Goal: Task Accomplishment & Management: Complete application form

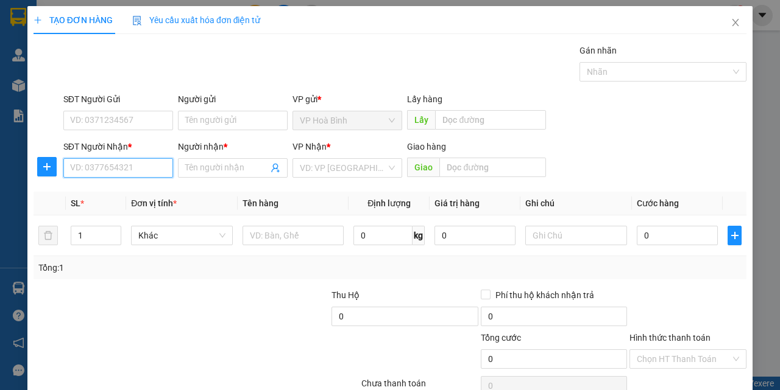
click at [98, 170] on input "SĐT Người Nhận *" at bounding box center [118, 167] width 110 height 19
type input "0946939213"
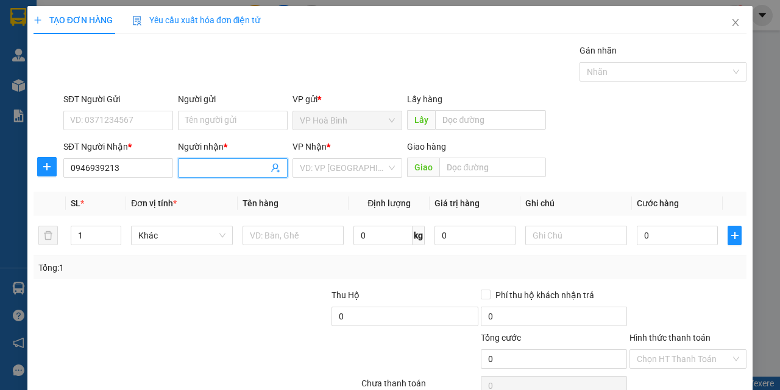
click at [219, 172] on input "Người nhận *" at bounding box center [226, 167] width 83 height 13
type input "NGUYÊN"
click at [331, 161] on input "search" at bounding box center [343, 168] width 86 height 18
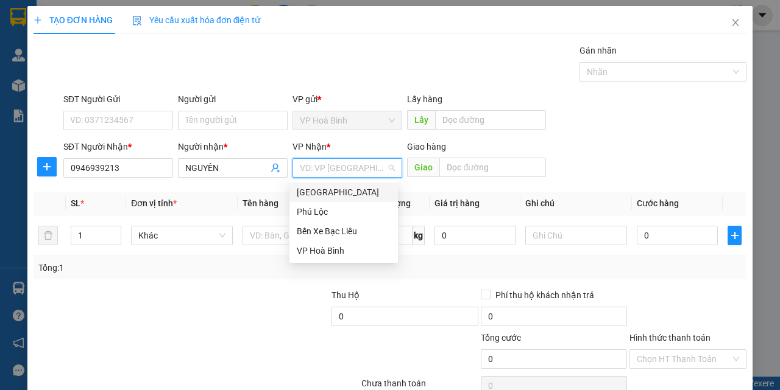
click at [327, 192] on div "[GEOGRAPHIC_DATA]" at bounding box center [344, 192] width 94 height 13
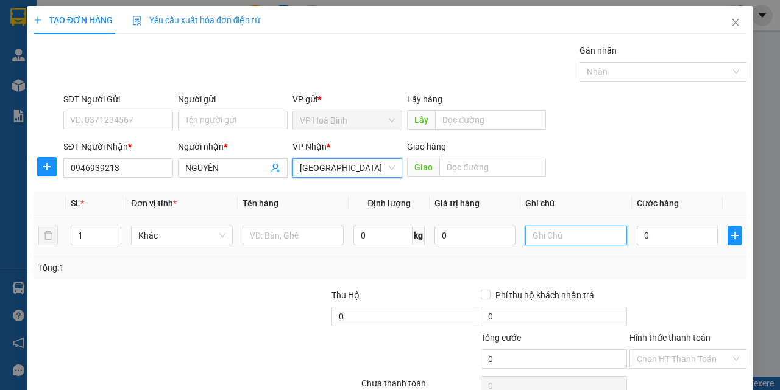
click at [554, 231] on input "text" at bounding box center [576, 235] width 102 height 19
type input "T"
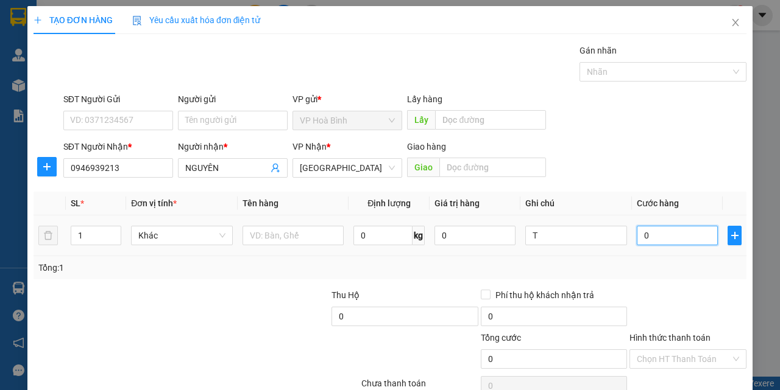
click at [646, 237] on input "0" at bounding box center [676, 235] width 81 height 19
type input "5"
type input "50"
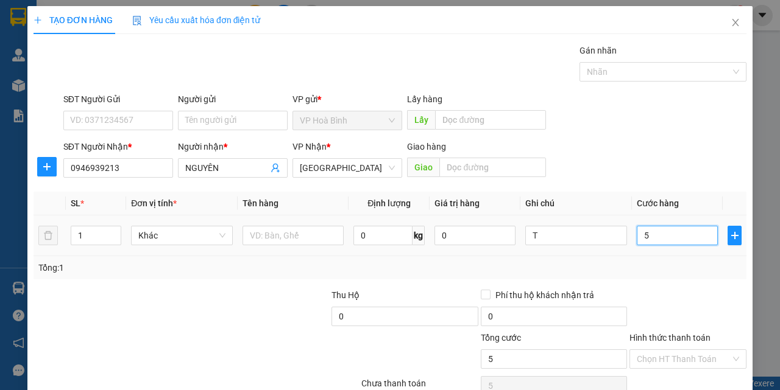
type input "50"
type input "500"
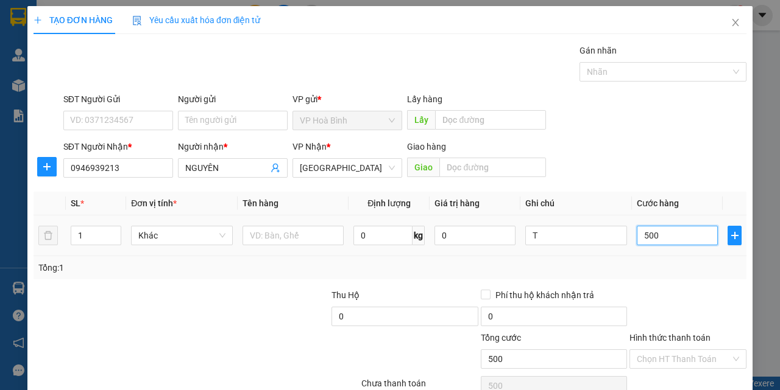
type input "5.000"
type input "50.000"
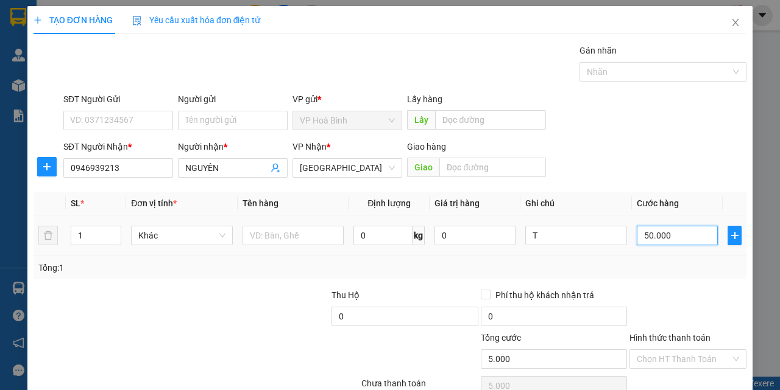
type input "50.000"
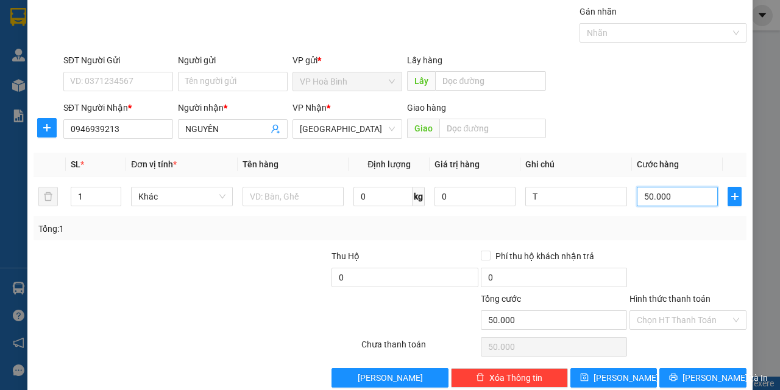
scroll to position [60, 0]
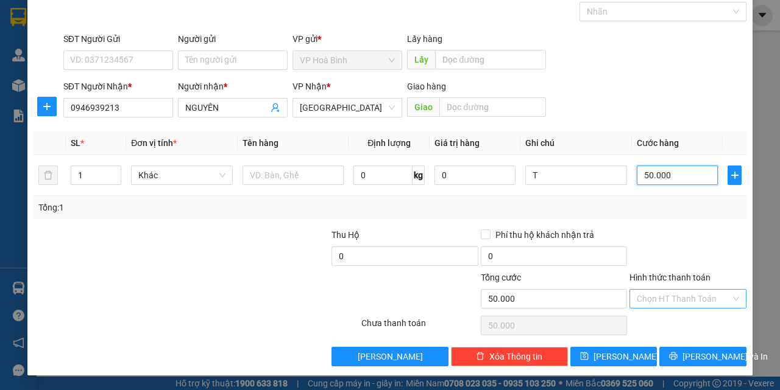
type input "50.000"
click at [673, 301] on input "Hình thức thanh toán" at bounding box center [683, 299] width 94 height 18
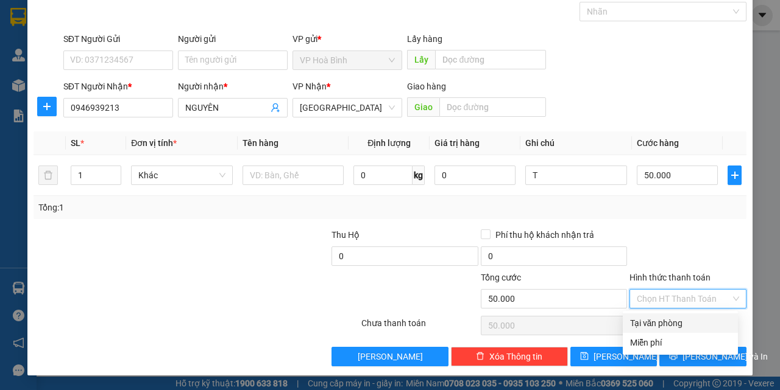
click at [668, 323] on div "Tại văn phòng" at bounding box center [680, 323] width 100 height 13
type input "0"
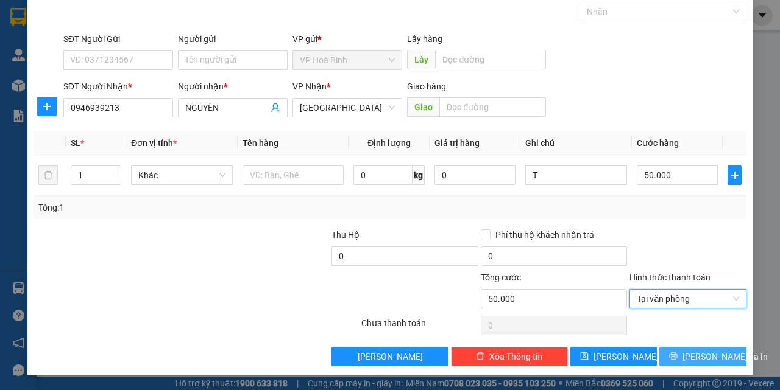
click at [686, 357] on span "[PERSON_NAME] và In" at bounding box center [724, 356] width 85 height 13
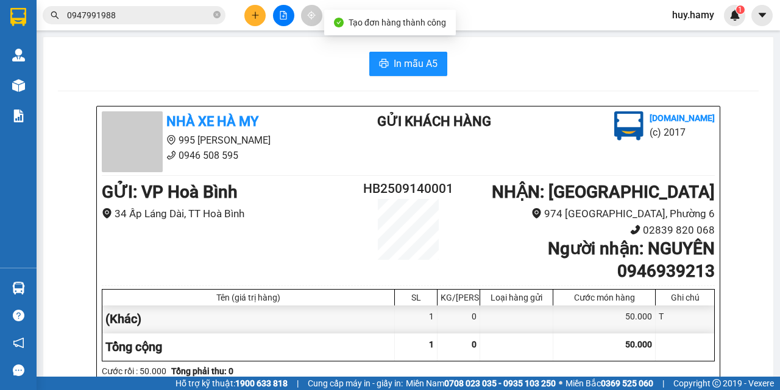
click at [402, 66] on span "In mẫu A5" at bounding box center [415, 63] width 44 height 15
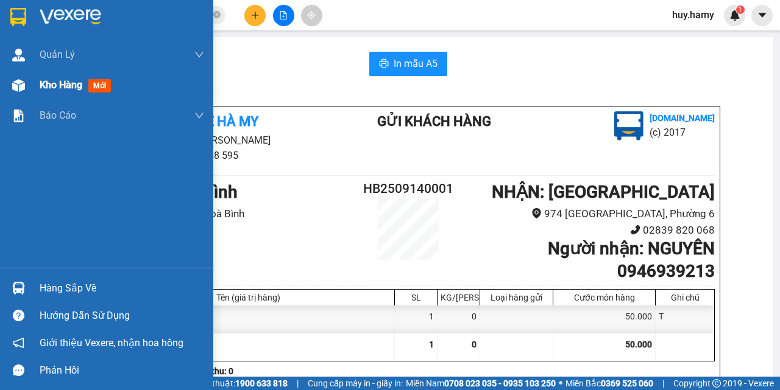
click at [55, 86] on span "Kho hàng" at bounding box center [61, 85] width 43 height 12
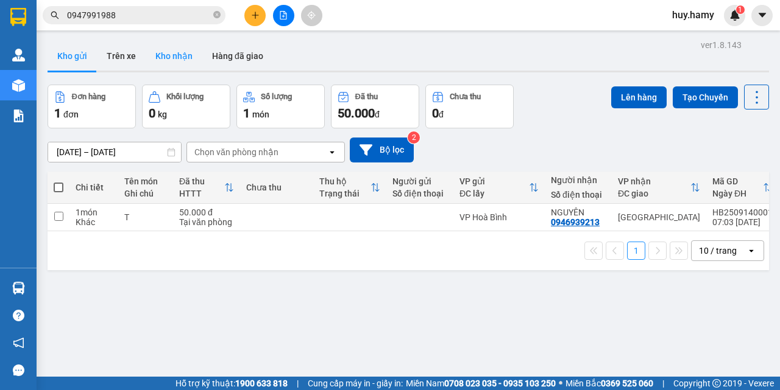
click at [181, 53] on button "Kho nhận" at bounding box center [174, 55] width 57 height 29
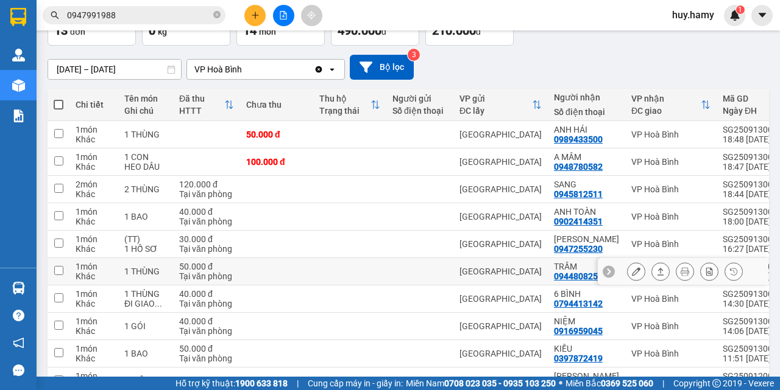
scroll to position [122, 0]
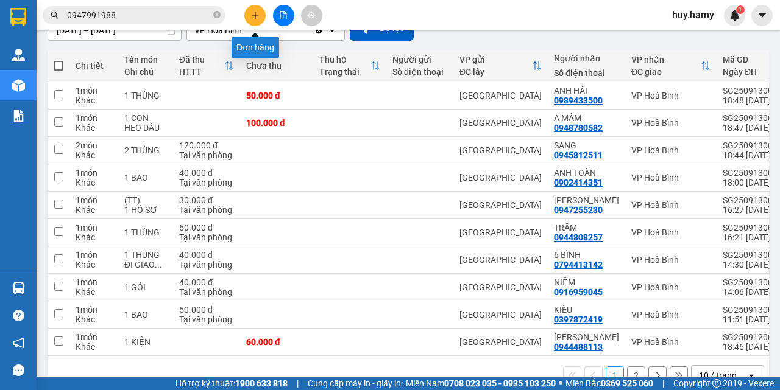
click at [255, 7] on button at bounding box center [254, 15] width 21 height 21
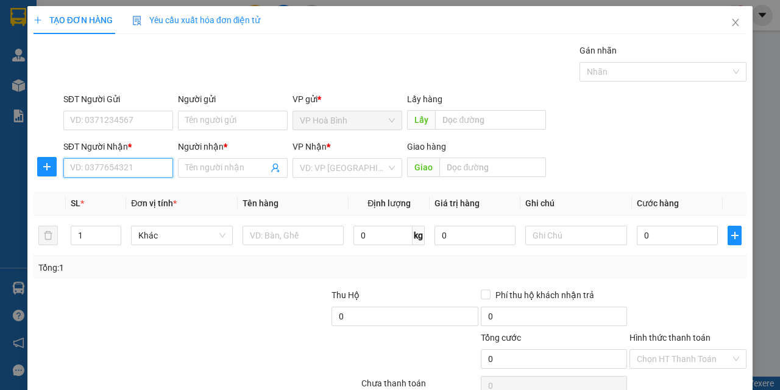
click at [115, 171] on input "SĐT Người Nhận *" at bounding box center [118, 167] width 110 height 19
click at [122, 186] on div "0857765727 - MY" at bounding box center [117, 192] width 94 height 13
type input "0857765727"
type input "MY"
type input "100.000"
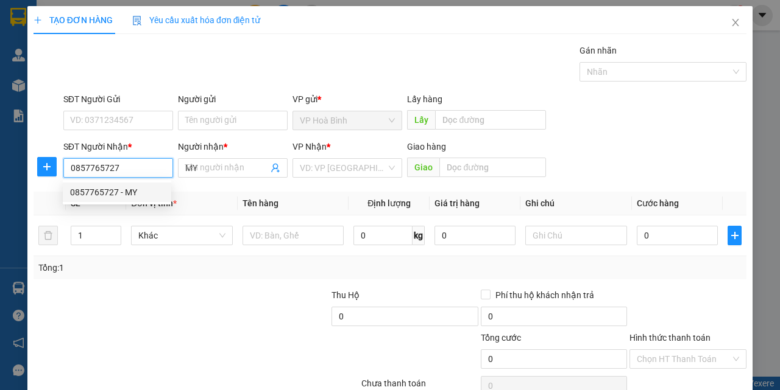
type input "100.000"
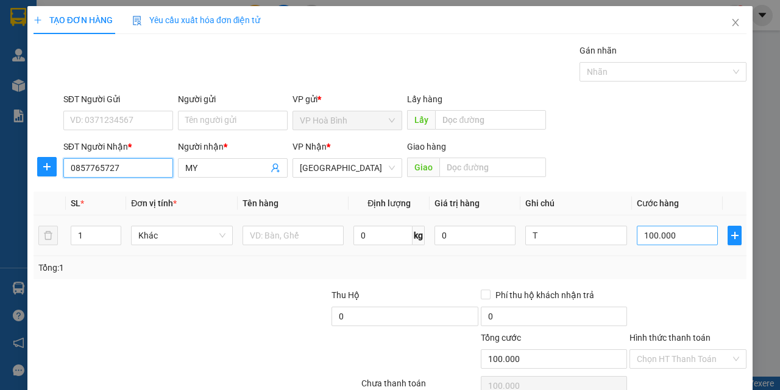
type input "0857765727"
click at [650, 236] on input "100.000" at bounding box center [676, 235] width 81 height 19
type input "7"
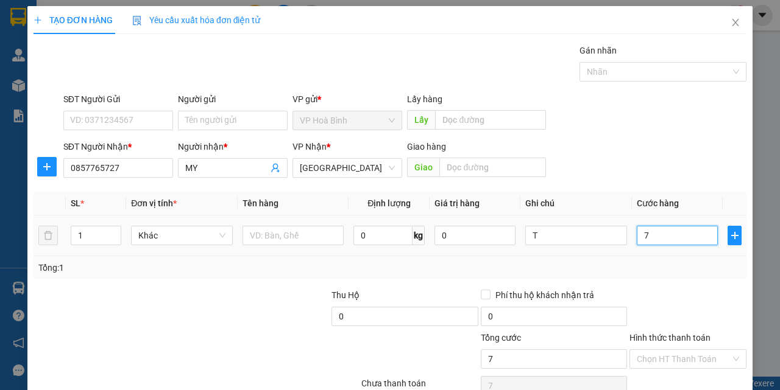
type input "70"
type input "700"
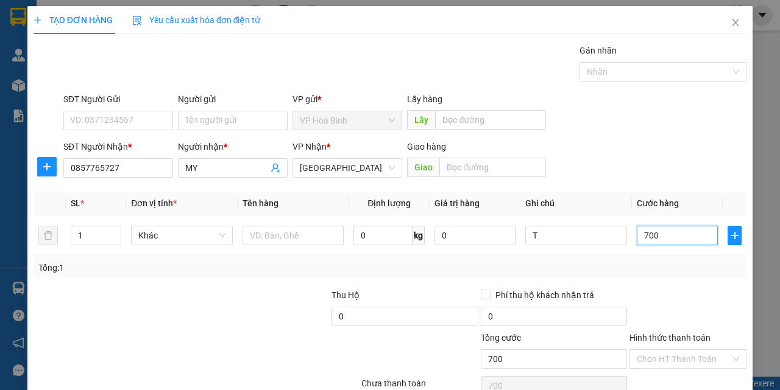
type input "7.000"
type input "70.000"
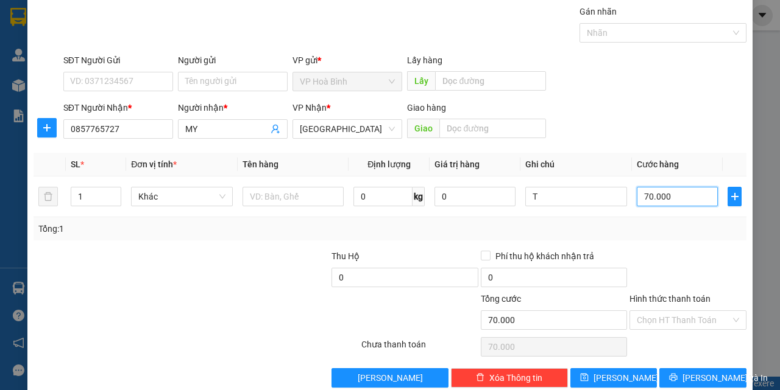
scroll to position [60, 0]
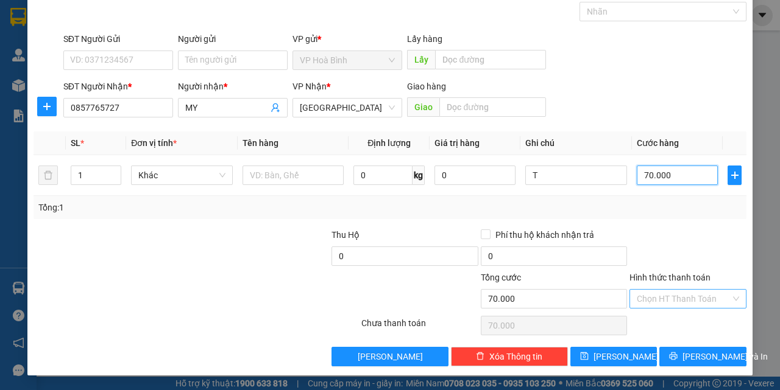
type input "70.000"
drag, startPoint x: 681, startPoint y: 299, endPoint x: 681, endPoint y: 310, distance: 11.0
click at [681, 300] on input "Hình thức thanh toán" at bounding box center [683, 299] width 94 height 18
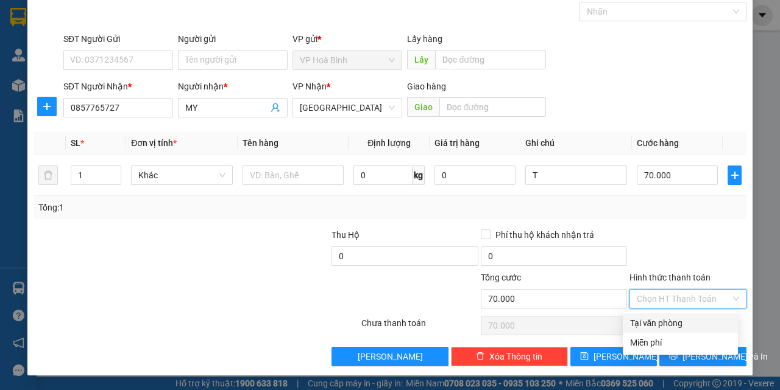
click at [681, 317] on div "Tại văn phòng" at bounding box center [680, 323] width 100 height 13
type input "0"
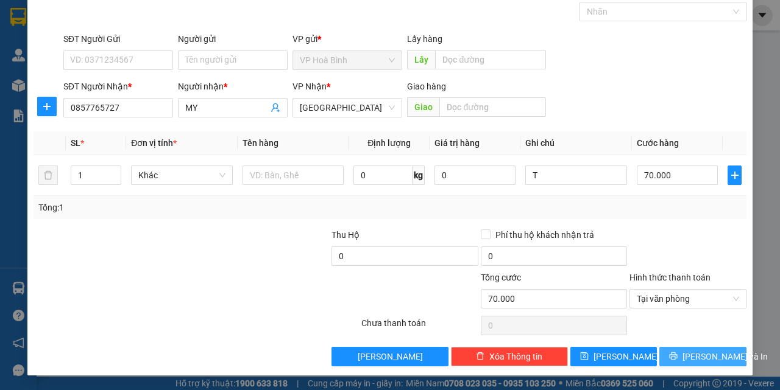
click at [686, 351] on span "[PERSON_NAME] và In" at bounding box center [724, 356] width 85 height 13
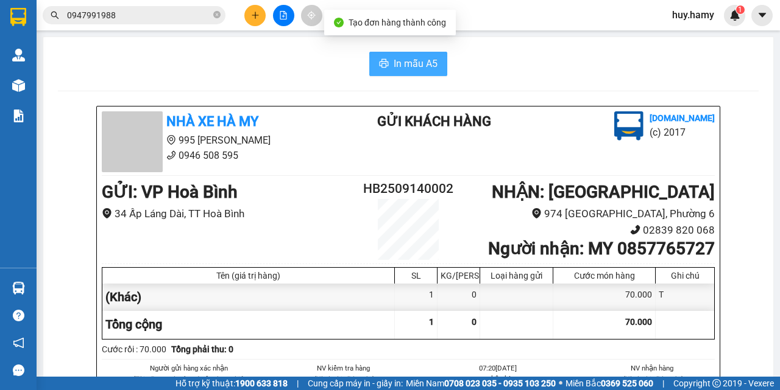
click at [417, 62] on span "In mẫu A5" at bounding box center [415, 63] width 44 height 15
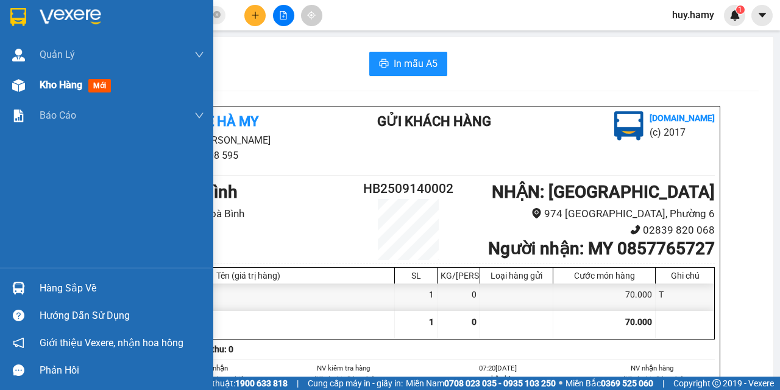
click at [52, 83] on span "Kho hàng" at bounding box center [61, 85] width 43 height 12
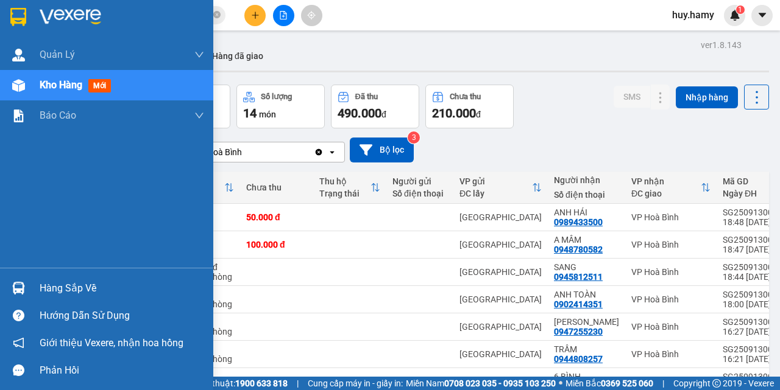
click at [63, 85] on span "Kho hàng" at bounding box center [61, 85] width 43 height 12
click at [59, 84] on span "Kho hàng" at bounding box center [61, 85] width 43 height 12
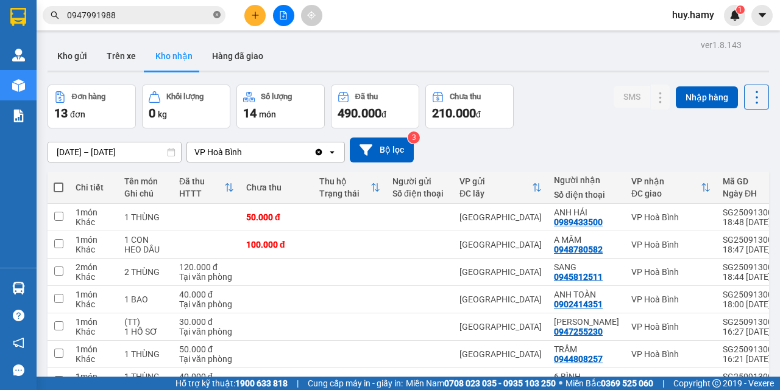
click at [214, 13] on icon "close-circle" at bounding box center [216, 14] width 7 height 7
click at [72, 56] on button "Kho gửi" at bounding box center [72, 55] width 49 height 29
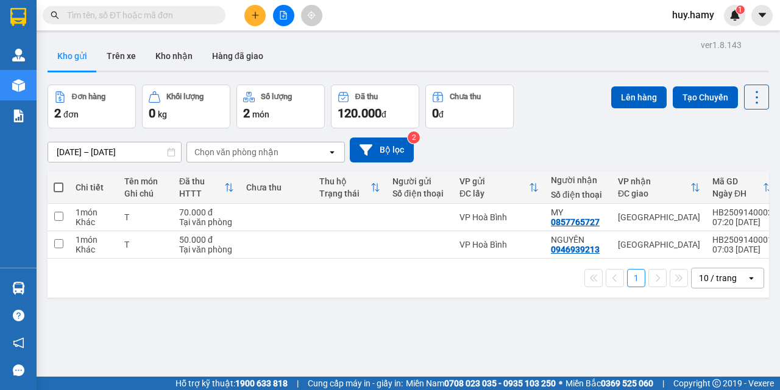
click at [60, 184] on span at bounding box center [59, 188] width 10 height 10
click at [58, 181] on input "checkbox" at bounding box center [58, 181] width 0 height 0
checkbox input "true"
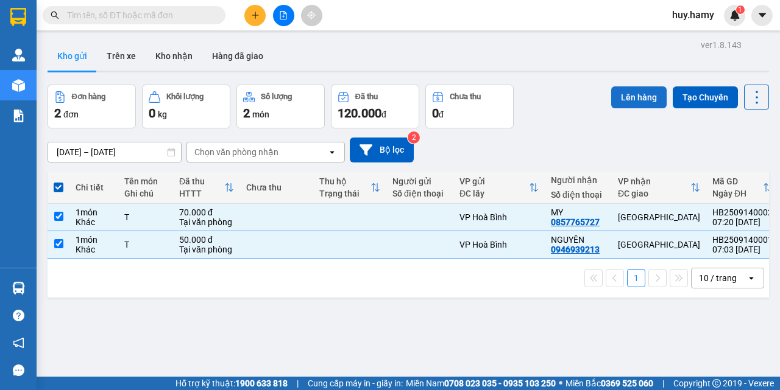
click at [621, 94] on button "Lên hàng" at bounding box center [638, 97] width 55 height 22
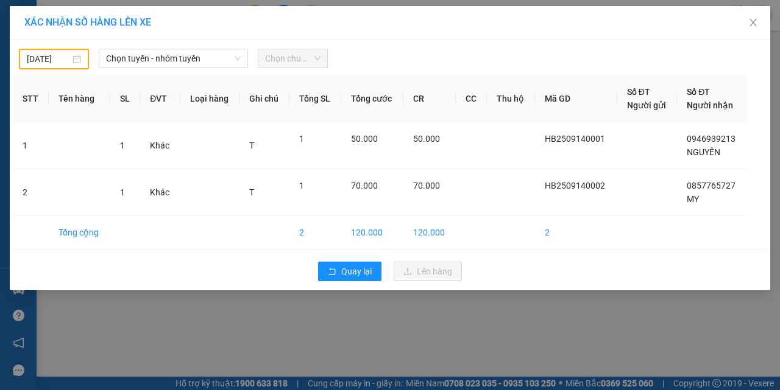
click at [77, 63] on div "[DATE]" at bounding box center [54, 58] width 54 height 13
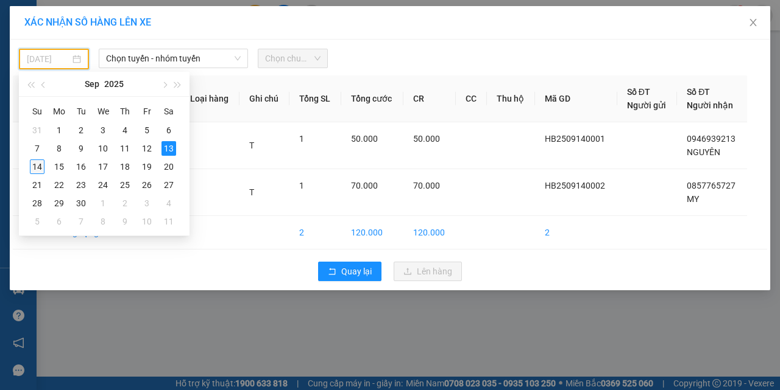
click at [44, 164] on td "14" at bounding box center [37, 167] width 22 height 18
type input "[DATE]"
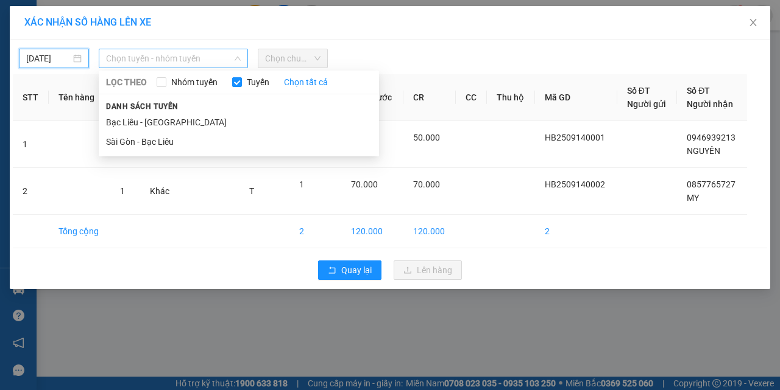
click at [183, 57] on span "Chọn tuyến - nhóm tuyến" at bounding box center [173, 58] width 135 height 18
drag, startPoint x: 157, startPoint y: 118, endPoint x: 252, endPoint y: 84, distance: 101.5
click at [163, 119] on li "Bạc Liêu - [GEOGRAPHIC_DATA]" at bounding box center [239, 122] width 280 height 19
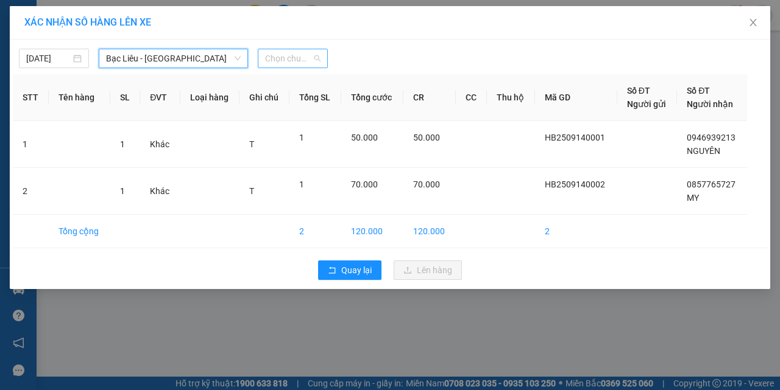
click at [278, 58] on span "Chọn chuyến" at bounding box center [292, 58] width 55 height 18
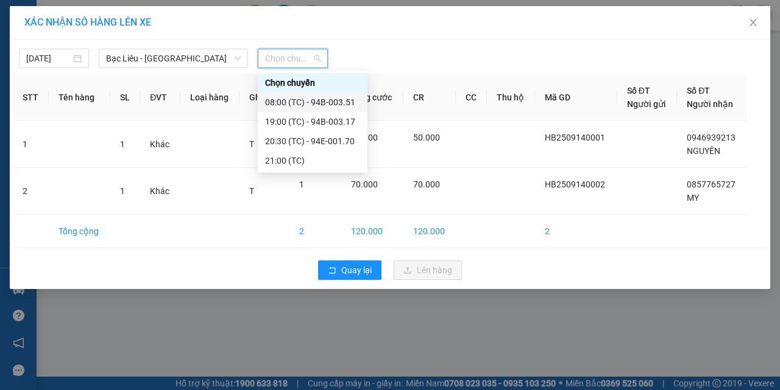
click at [322, 101] on div "08:00 (TC) - 94B-003.51" at bounding box center [312, 102] width 95 height 13
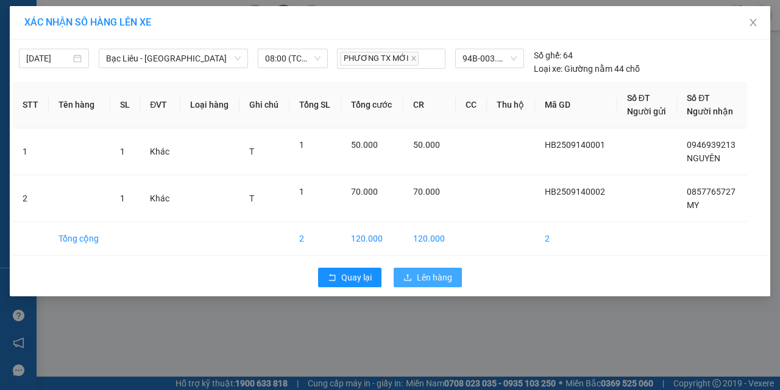
click at [420, 283] on span "Lên hàng" at bounding box center [434, 277] width 35 height 13
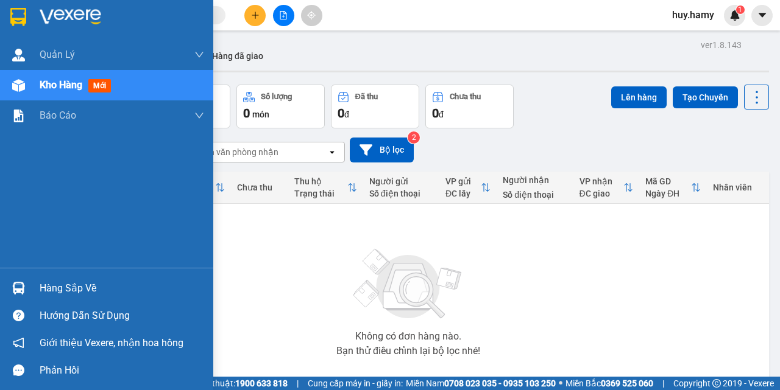
click at [45, 84] on span "Kho hàng" at bounding box center [61, 85] width 43 height 12
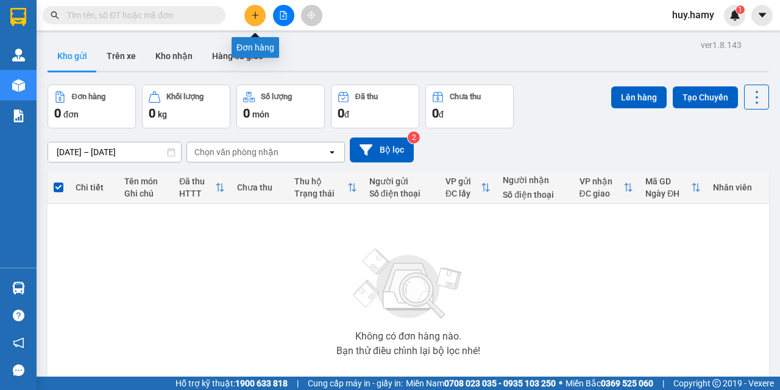
click at [251, 12] on icon "plus" at bounding box center [255, 15] width 9 height 9
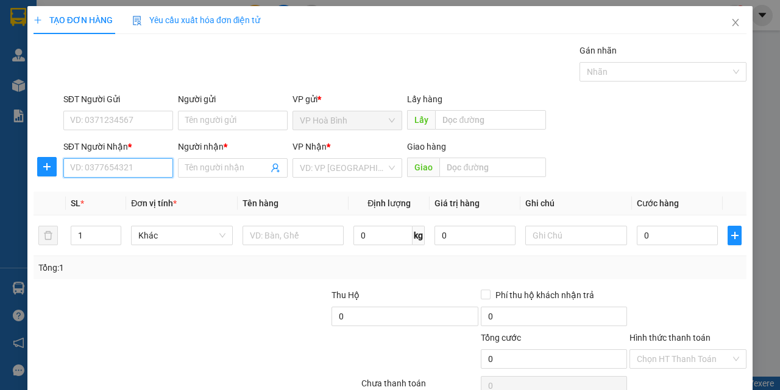
click at [121, 163] on input "SĐT Người Nhận *" at bounding box center [118, 167] width 110 height 19
type input "0816584107"
click at [208, 166] on input "Người nhận *" at bounding box center [226, 167] width 83 height 13
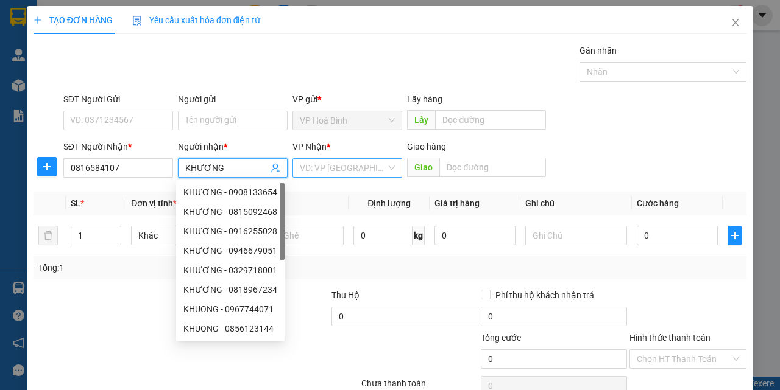
type input "KHƯƠNG"
click at [329, 164] on input "search" at bounding box center [343, 168] width 86 height 18
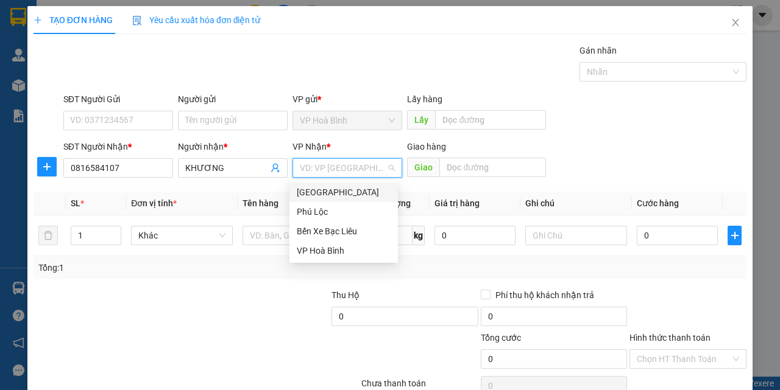
click at [334, 191] on div "[GEOGRAPHIC_DATA]" at bounding box center [344, 192] width 94 height 13
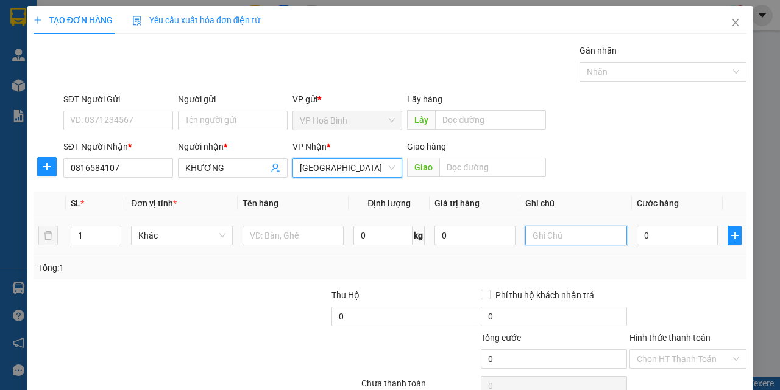
click at [552, 236] on input "text" at bounding box center [576, 235] width 102 height 19
type input "GIỎ"
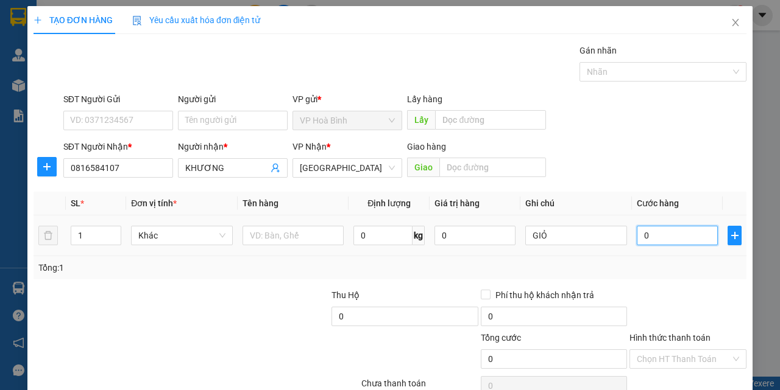
click at [646, 242] on input "0" at bounding box center [676, 235] width 81 height 19
type input "5"
type input "50"
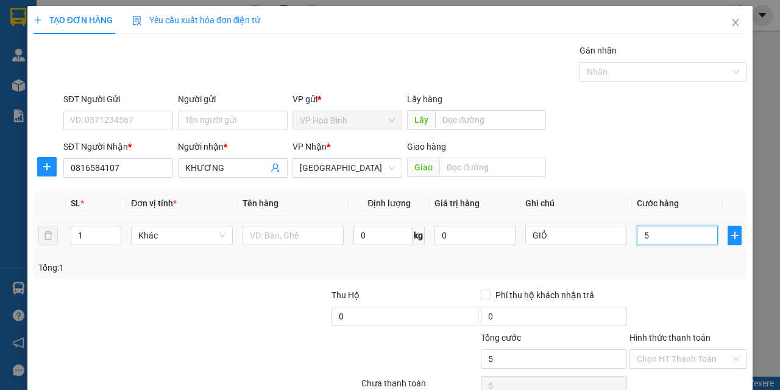
type input "50"
type input "500"
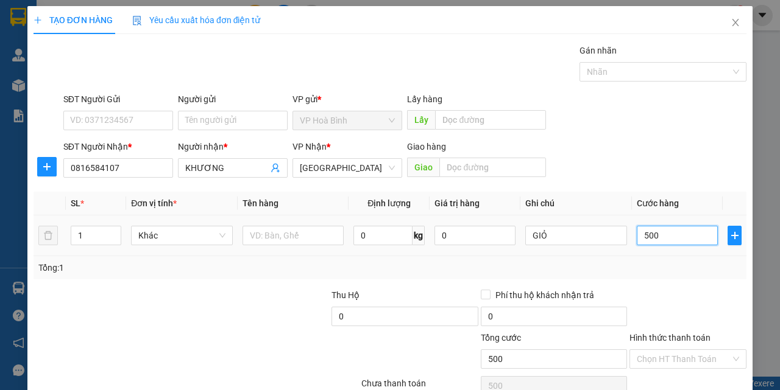
type input "5.000"
type input "50.000"
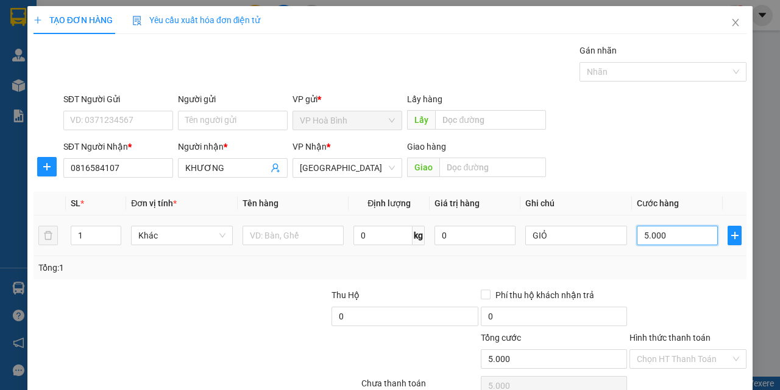
type input "50.000"
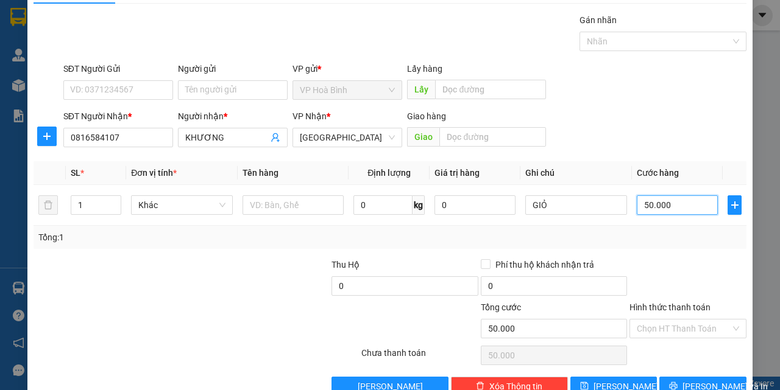
scroll to position [60, 0]
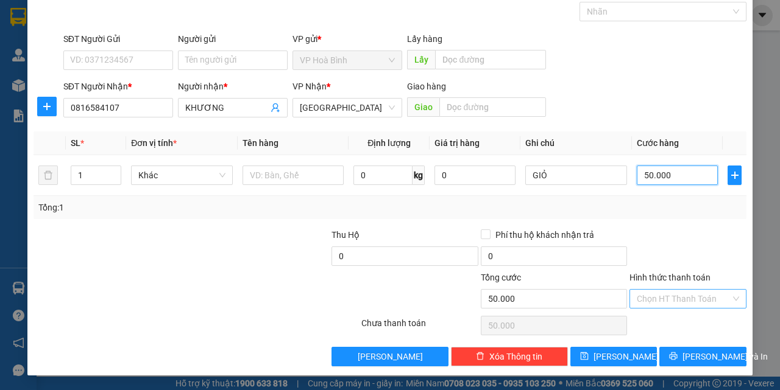
type input "50.000"
click at [684, 290] on input "Hình thức thanh toán" at bounding box center [683, 299] width 94 height 18
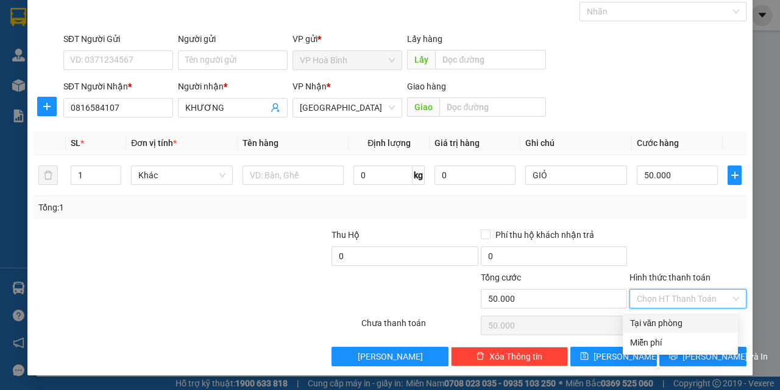
click at [679, 319] on div "Tại văn phòng" at bounding box center [680, 323] width 100 height 13
type input "0"
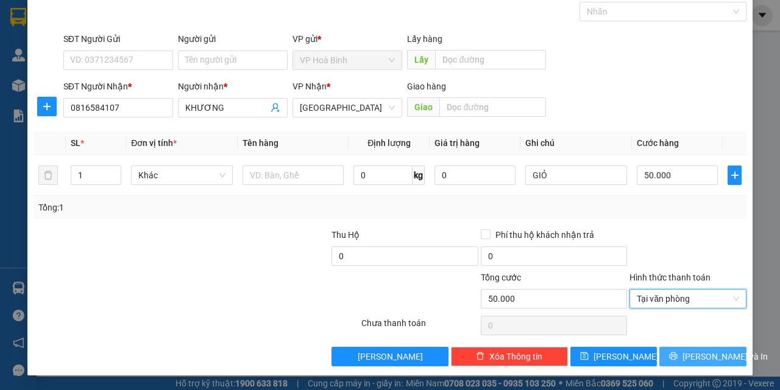
click at [683, 351] on button "[PERSON_NAME] và In" at bounding box center [702, 356] width 87 height 19
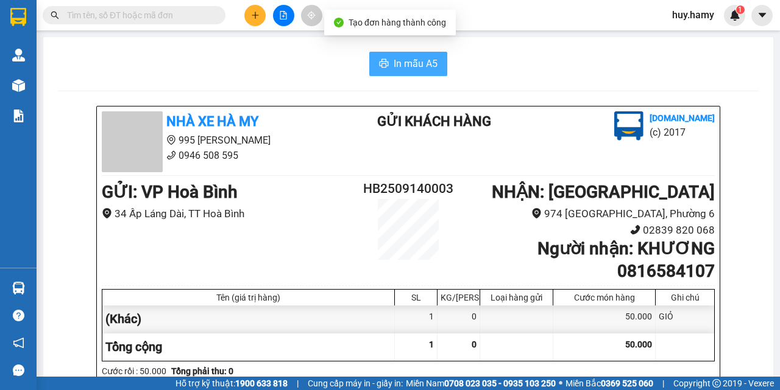
click at [400, 65] on span "In mẫu A5" at bounding box center [415, 63] width 44 height 15
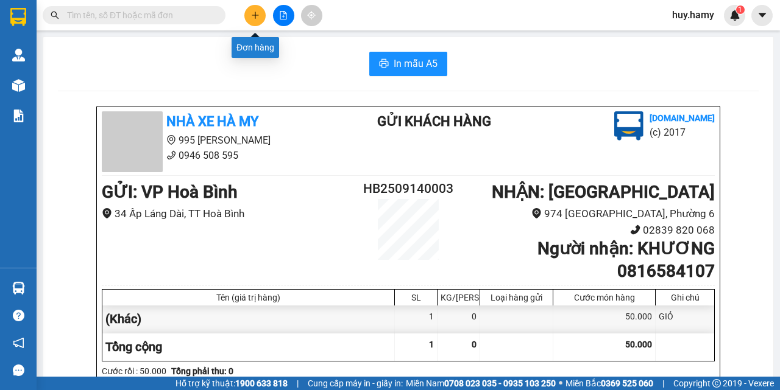
click at [247, 18] on button at bounding box center [254, 15] width 21 height 21
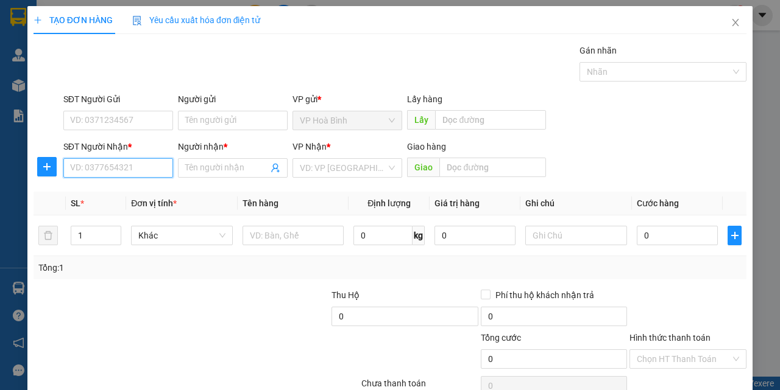
click at [132, 172] on input "SĐT Người Nhận *" at bounding box center [118, 167] width 110 height 19
click at [100, 192] on div "0909397076 - TÝ" at bounding box center [117, 192] width 94 height 13
type input "0909397076"
type input "TÝ"
type input "40.000"
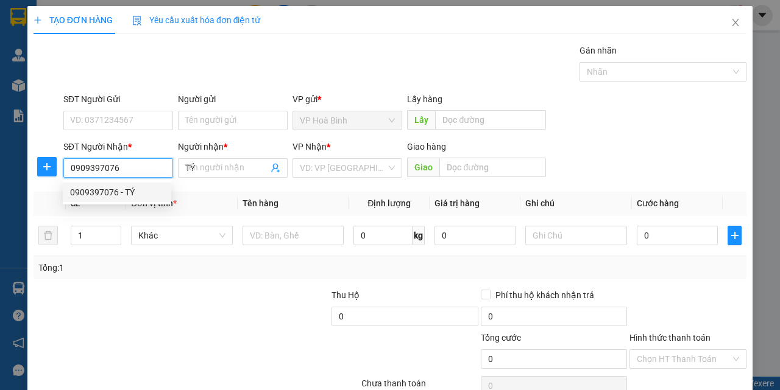
type input "40.000"
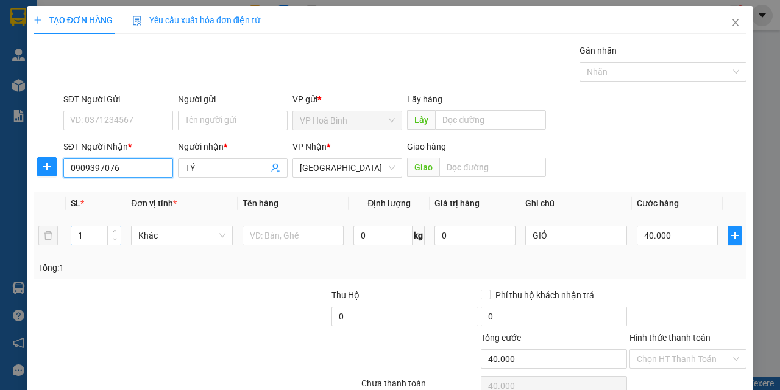
click at [115, 234] on span "Decrease Value" at bounding box center [113, 239] width 13 height 11
type input "0909397076"
type input "2"
click at [113, 231] on icon "up" at bounding box center [115, 232] width 4 height 2
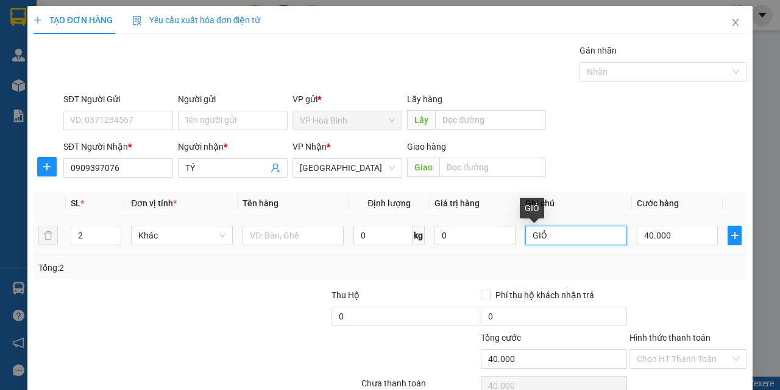
click at [527, 236] on input "GIỎ" at bounding box center [576, 235] width 102 height 19
type input "0"
click at [586, 240] on input "1GIỎ" at bounding box center [576, 235] width 102 height 19
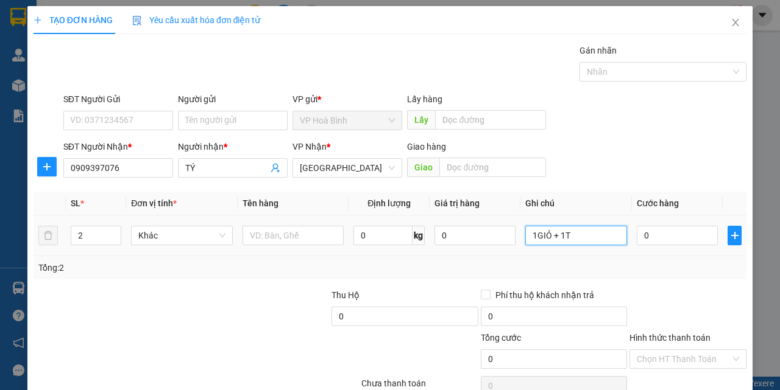
type input "1GIỎ + 1T"
drag, startPoint x: 642, startPoint y: 247, endPoint x: 647, endPoint y: 234, distance: 14.3
click at [642, 245] on div "0" at bounding box center [676, 236] width 81 height 24
click at [647, 234] on input "0" at bounding box center [676, 235] width 81 height 19
type input "8"
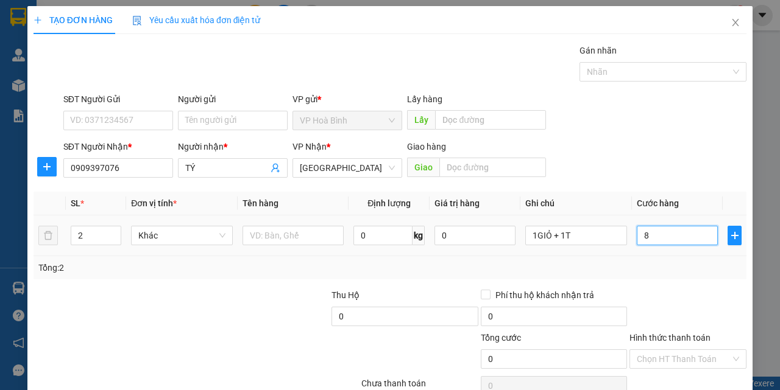
type input "8"
type input "80"
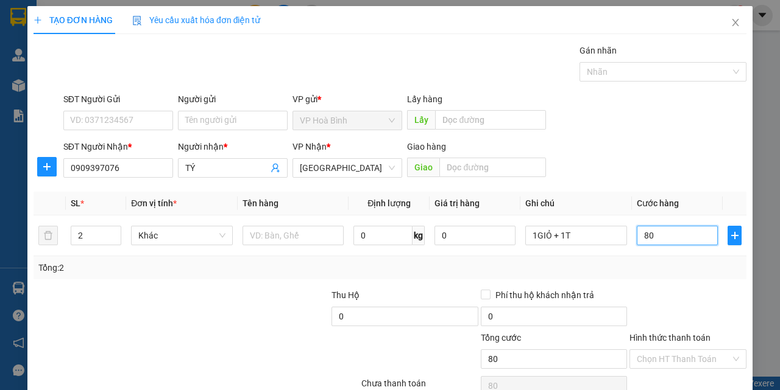
type input "800"
type input "8.000"
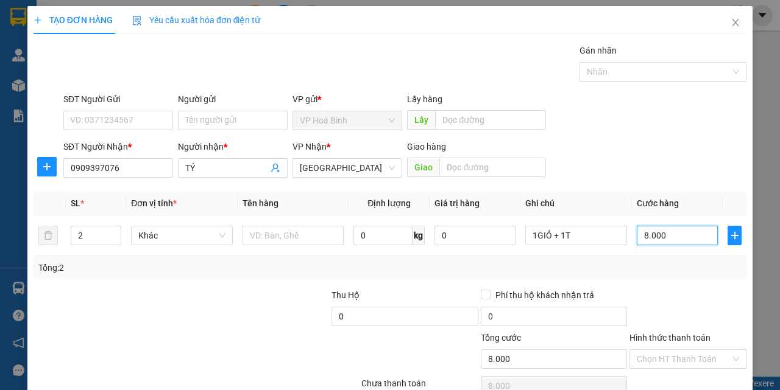
type input "80.000"
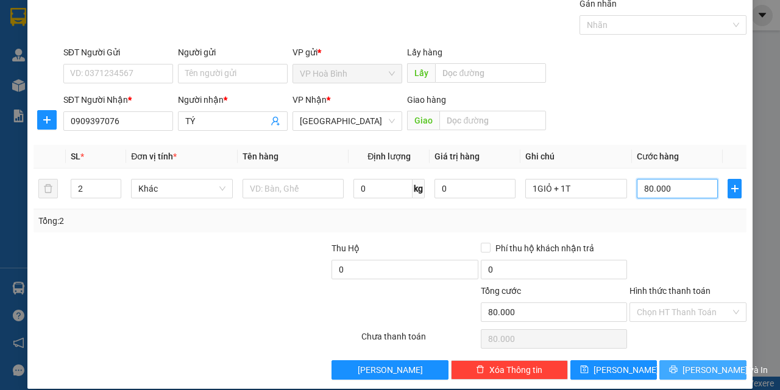
scroll to position [60, 0]
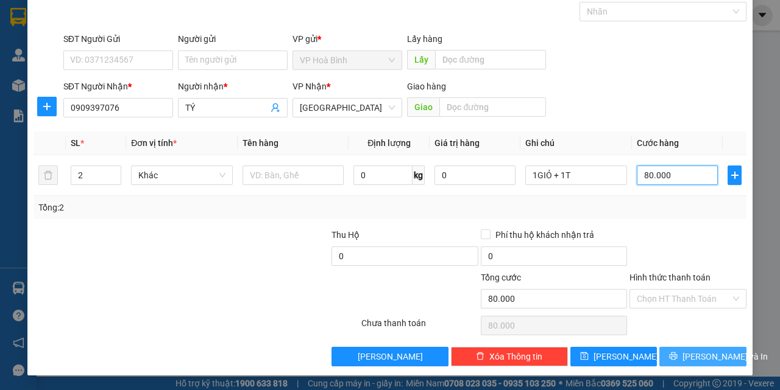
type input "80.000"
click at [693, 357] on span "[PERSON_NAME] và In" at bounding box center [724, 356] width 85 height 13
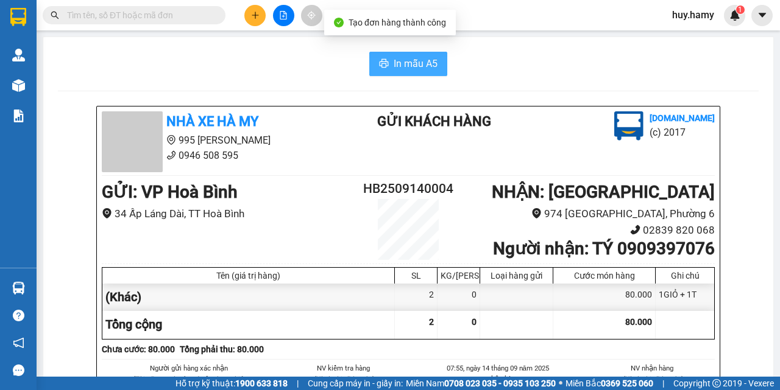
click at [393, 62] on span "In mẫu A5" at bounding box center [415, 63] width 44 height 15
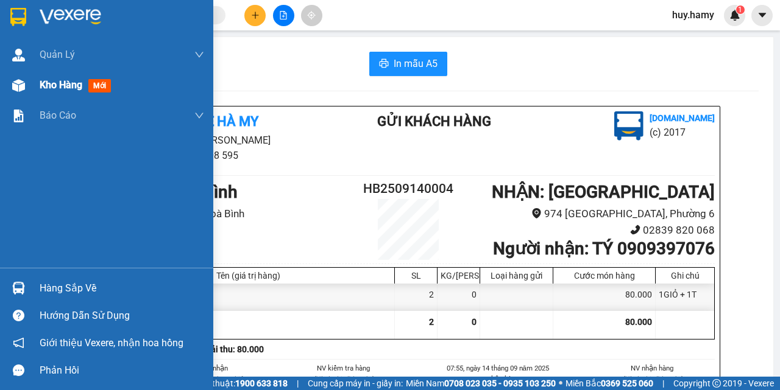
click at [38, 88] on div "Kho hàng mới" at bounding box center [106, 85] width 213 height 30
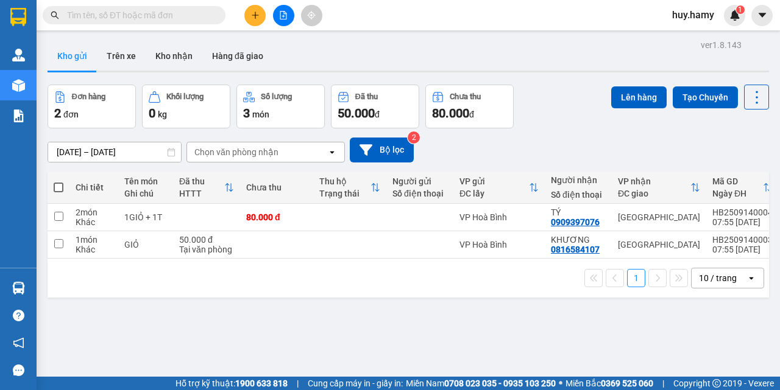
click at [62, 185] on span at bounding box center [59, 188] width 10 height 10
click at [58, 181] on input "checkbox" at bounding box center [58, 181] width 0 height 0
checkbox input "true"
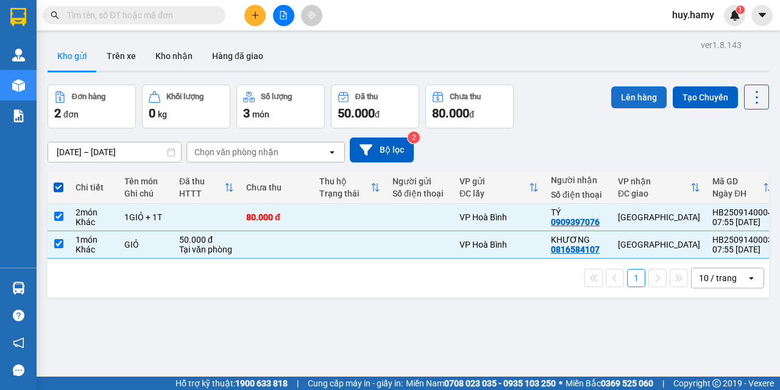
click at [623, 104] on button "Lên hàng" at bounding box center [638, 97] width 55 height 22
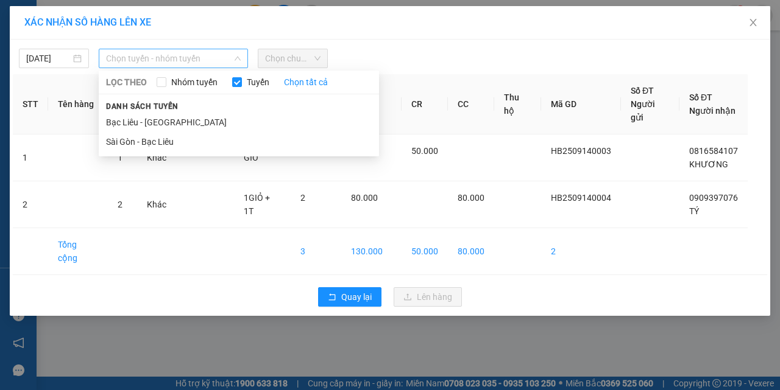
click at [203, 58] on span "Chọn tuyến - nhóm tuyến" at bounding box center [173, 58] width 135 height 18
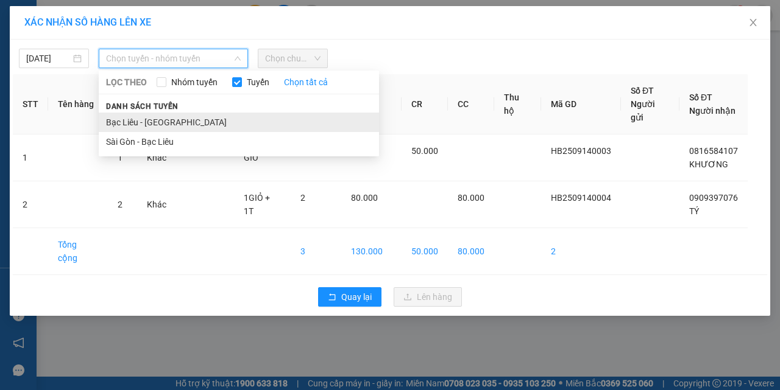
click at [171, 121] on li "Bạc Liêu - [GEOGRAPHIC_DATA]" at bounding box center [239, 122] width 280 height 19
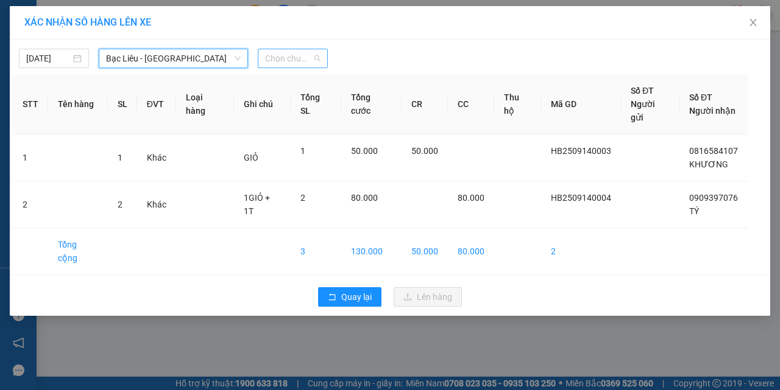
click at [303, 62] on span "Chọn chuyến" at bounding box center [292, 58] width 55 height 18
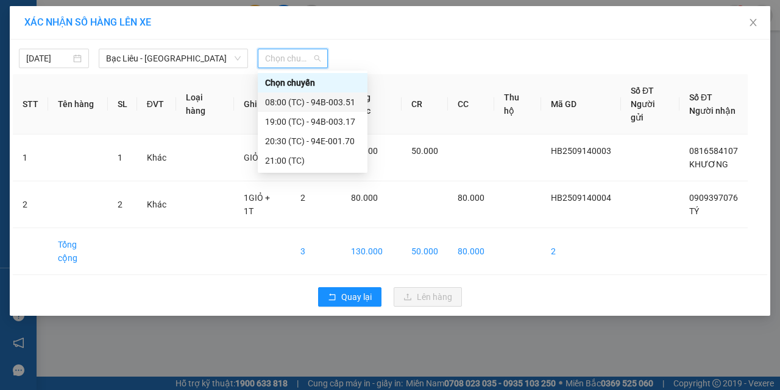
click at [318, 102] on div "08:00 (TC) - 94B-003.51" at bounding box center [312, 102] width 95 height 13
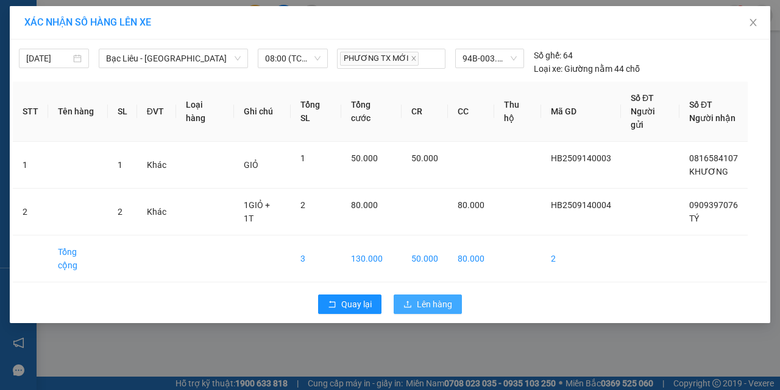
click at [428, 298] on span "Lên hàng" at bounding box center [434, 304] width 35 height 13
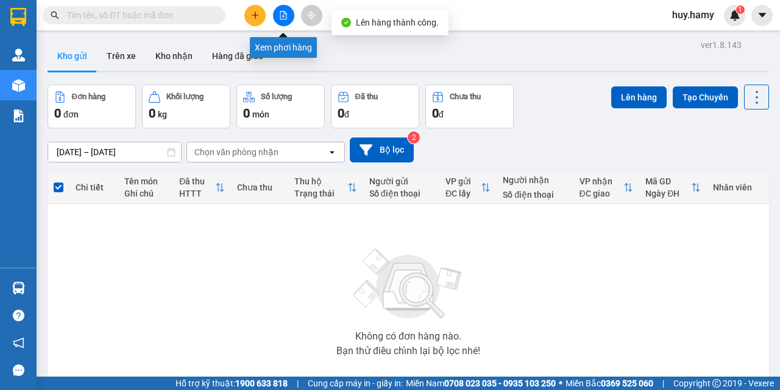
click at [280, 18] on icon "file-add" at bounding box center [283, 15] width 9 height 9
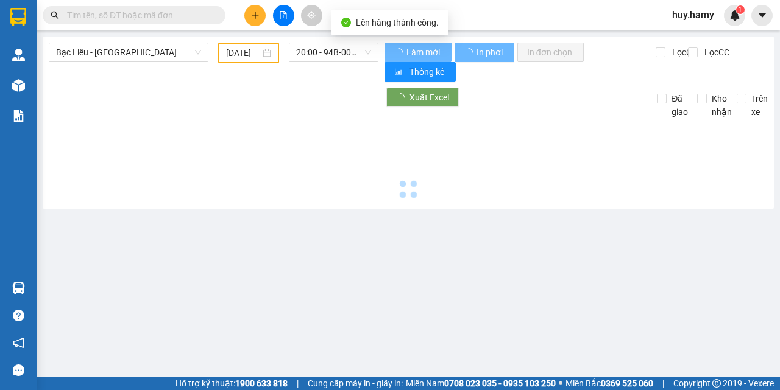
type input "[DATE]"
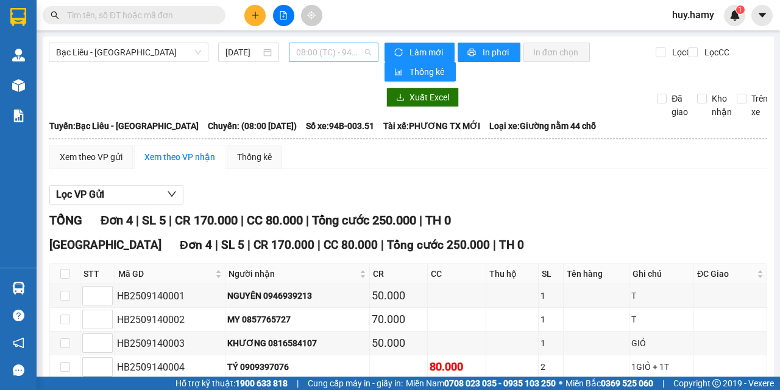
click at [329, 56] on span "08:00 (TC) - 94B-003.51" at bounding box center [333, 52] width 74 height 18
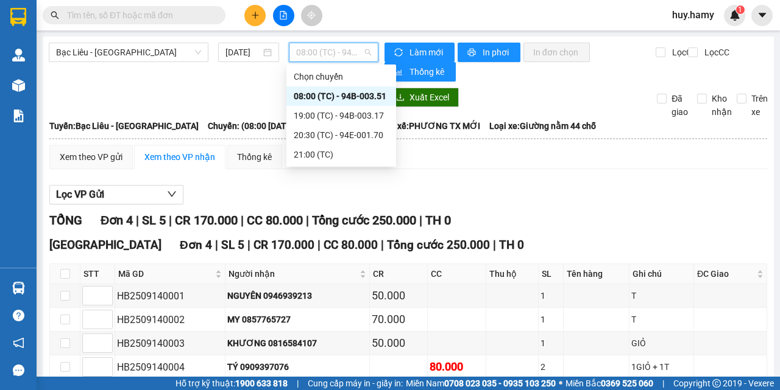
click at [348, 97] on div "08:00 (TC) - 94B-003.51" at bounding box center [341, 96] width 95 height 13
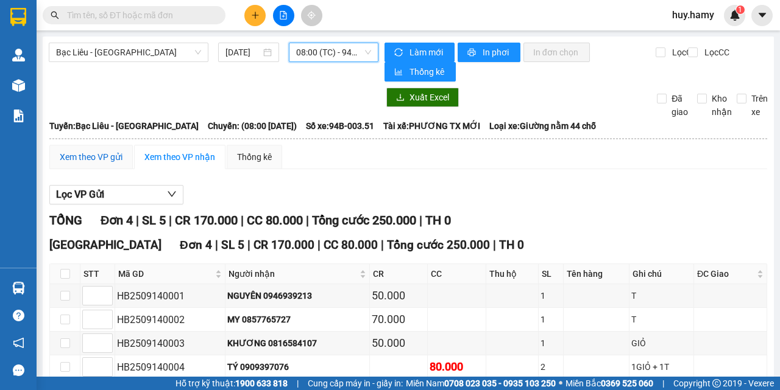
click at [107, 154] on div "Xem theo VP gửi" at bounding box center [91, 156] width 63 height 13
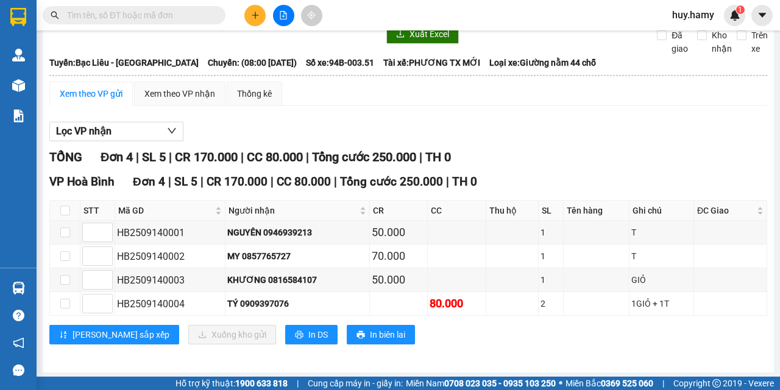
scroll to position [65, 0]
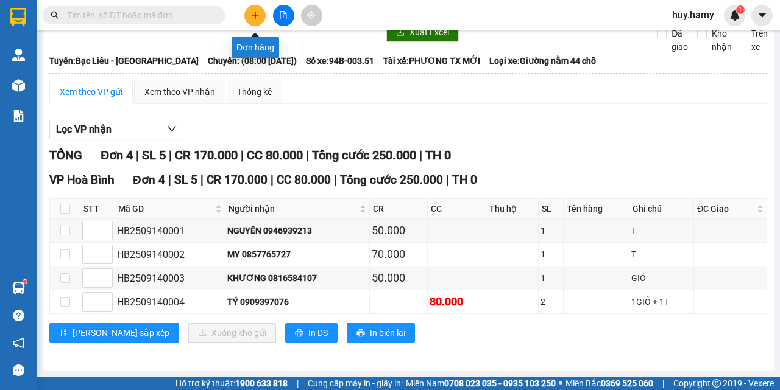
click at [250, 10] on button at bounding box center [254, 15] width 21 height 21
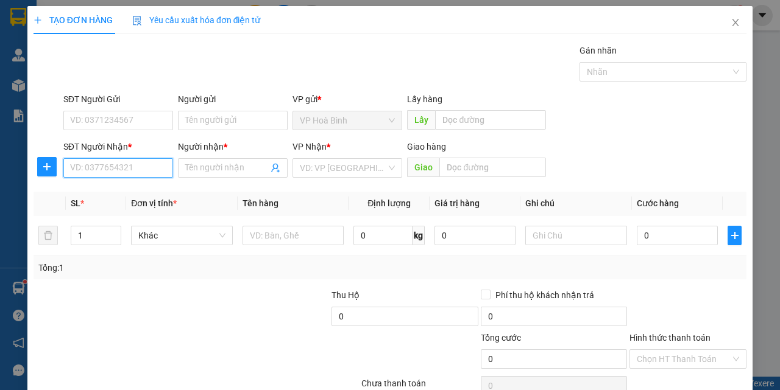
click at [111, 172] on input "SĐT Người Nhận *" at bounding box center [118, 167] width 110 height 19
click at [105, 196] on div "0822460095 - LỘC" at bounding box center [117, 192] width 94 height 13
type input "0822460095"
type input "LỘC"
type input "40.000"
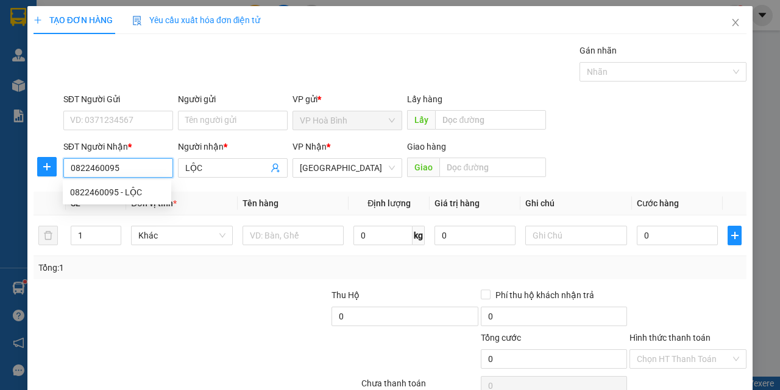
type input "40.000"
type input "0822460095"
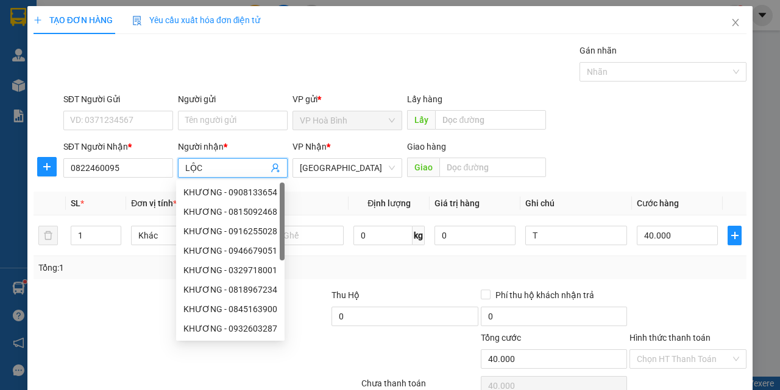
drag, startPoint x: 212, startPoint y: 171, endPoint x: 182, endPoint y: 177, distance: 30.5
click at [182, 177] on span "LỘC" at bounding box center [233, 167] width 110 height 19
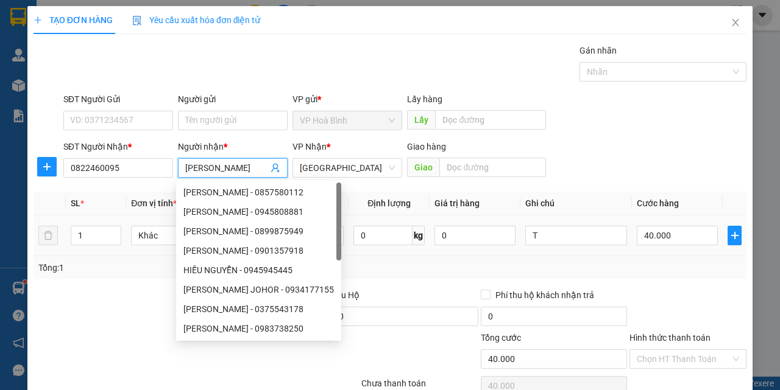
type input "[PERSON_NAME]"
click at [547, 225] on div "T" at bounding box center [576, 236] width 102 height 24
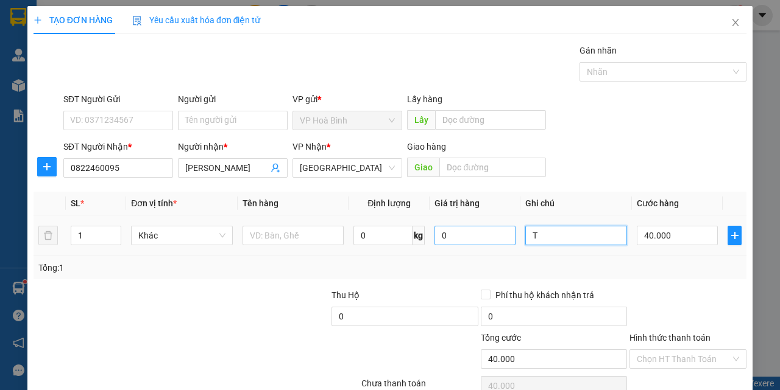
drag, startPoint x: 547, startPoint y: 233, endPoint x: 504, endPoint y: 243, distance: 44.9
click at [504, 243] on tr "1 Khác 0 kg 0 T 40.000" at bounding box center [389, 236] width 713 height 41
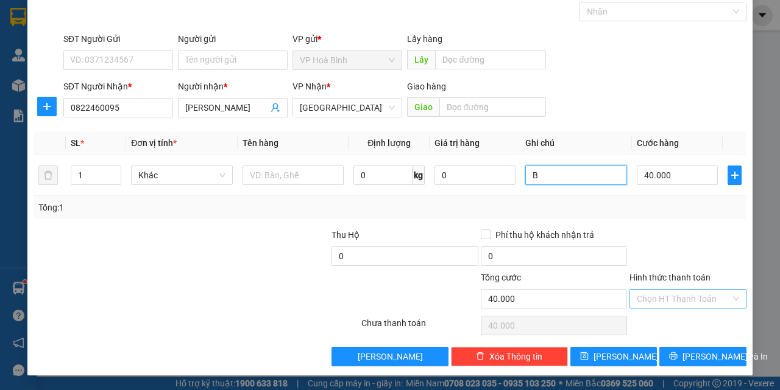
type input "B"
click at [676, 295] on input "Hình thức thanh toán" at bounding box center [683, 299] width 94 height 18
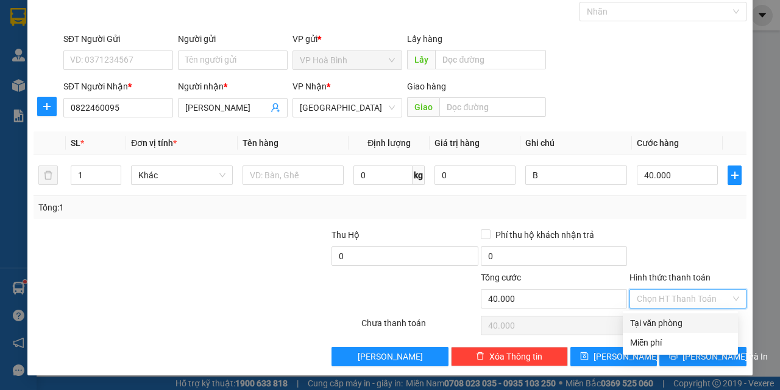
click at [674, 318] on div "Tại văn phòng" at bounding box center [680, 323] width 100 height 13
type input "0"
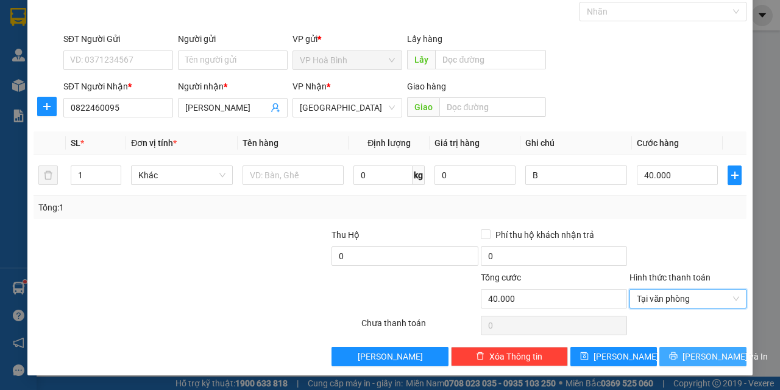
click at [683, 363] on button "[PERSON_NAME] và In" at bounding box center [702, 356] width 87 height 19
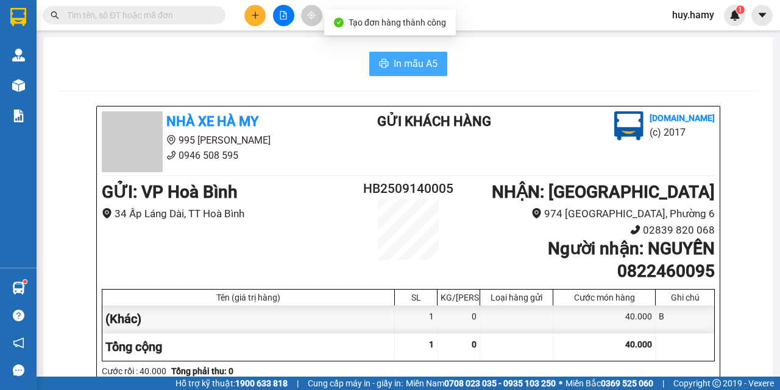
click at [403, 57] on span "In mẫu A5" at bounding box center [415, 63] width 44 height 15
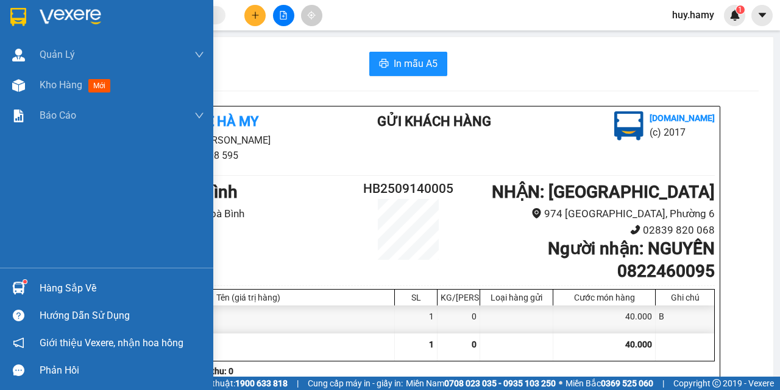
click at [69, 284] on div "Hàng sắp về" at bounding box center [122, 289] width 164 height 18
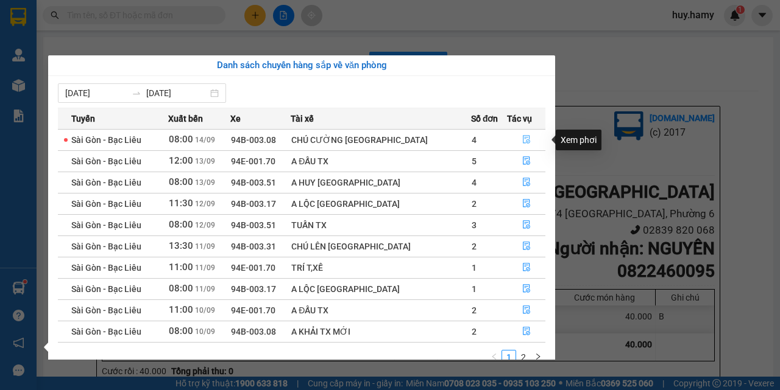
click at [522, 137] on icon "file-done" at bounding box center [526, 139] width 9 height 9
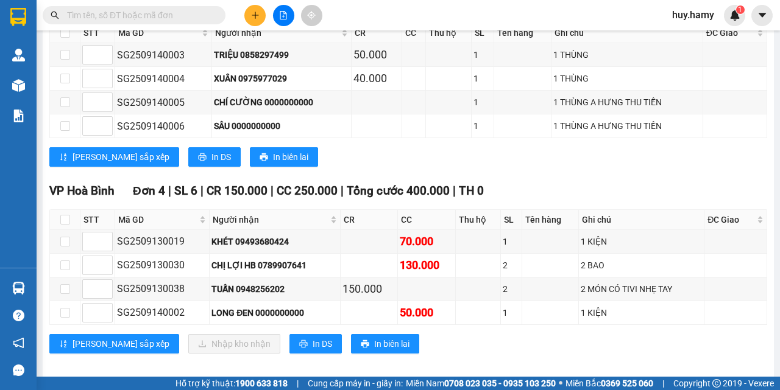
scroll to position [415, 0]
